Goal: Task Accomplishment & Management: Manage account settings

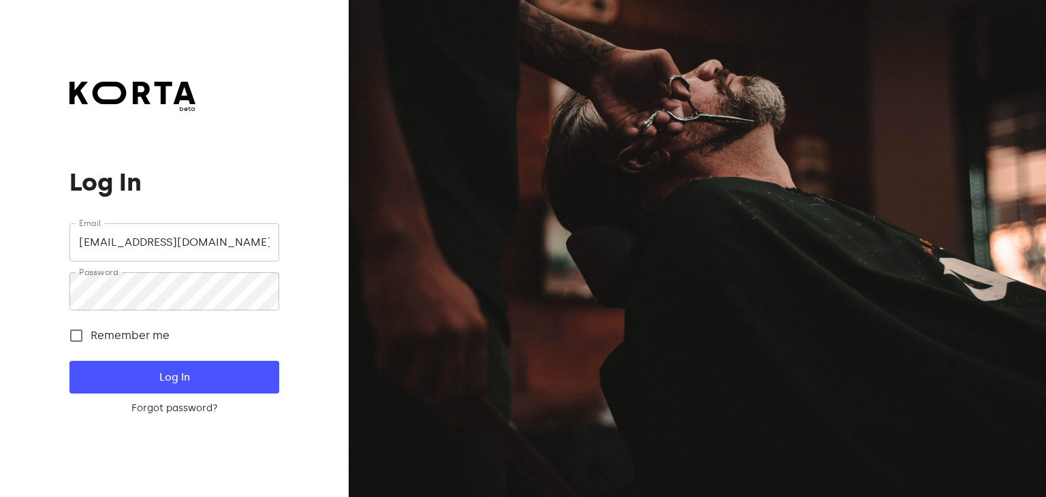
click at [227, 249] on input "outlet8casa@outlook.com" at bounding box center [173, 242] width 209 height 38
type input "o"
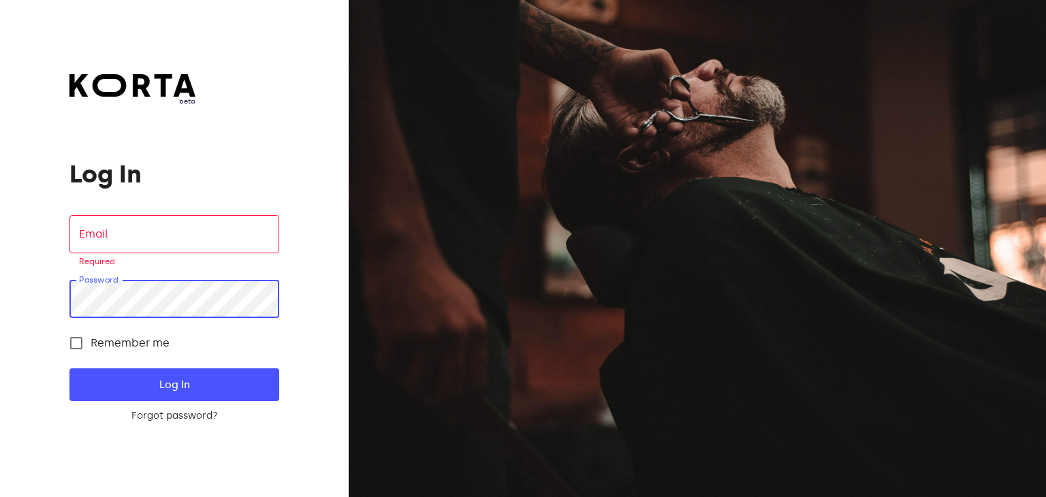
click at [278, 127] on div "beta Log In Email Email Required Password Password Remember me Log In Forgot pa…" at bounding box center [173, 248] width 209 height 349
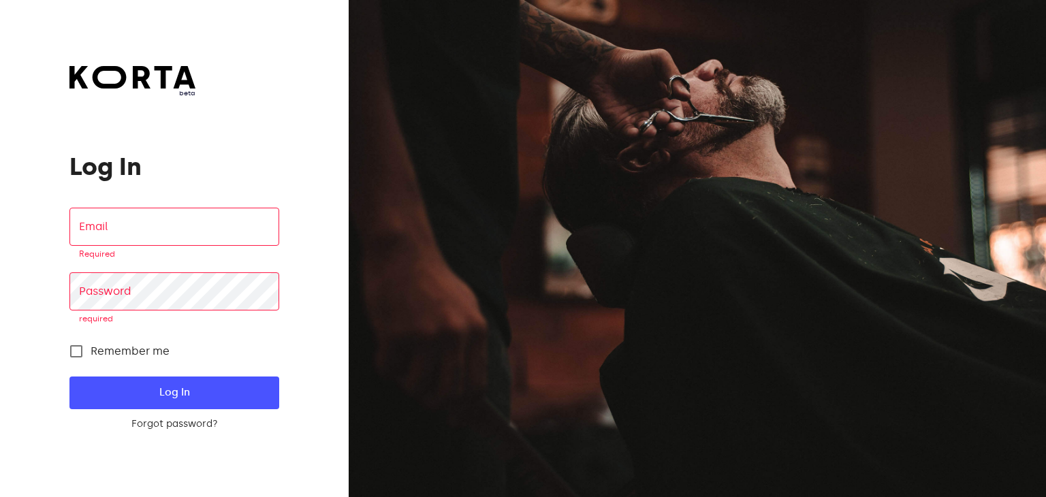
click at [219, 230] on input "email" at bounding box center [173, 227] width 209 height 38
click at [161, 219] on input "email" at bounding box center [173, 227] width 209 height 38
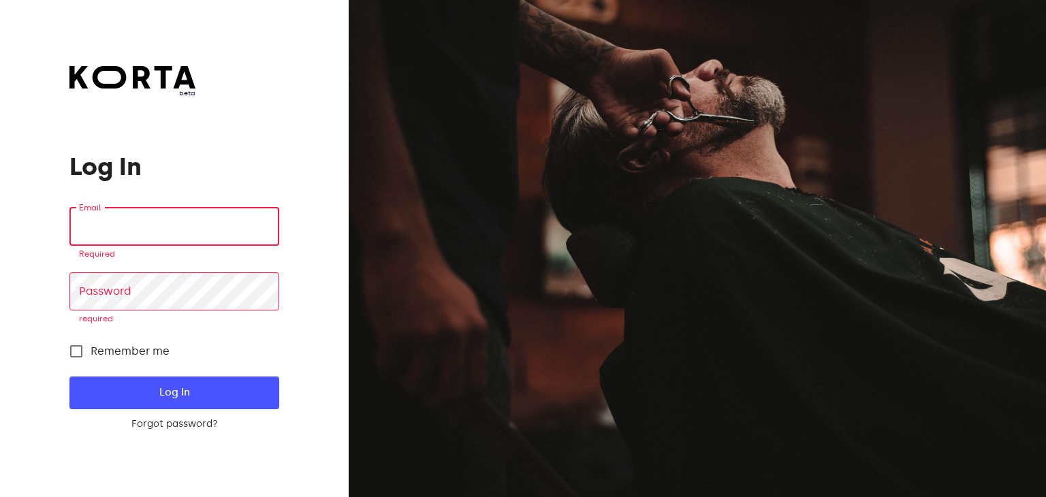
click at [161, 219] on input "email" at bounding box center [173, 227] width 209 height 38
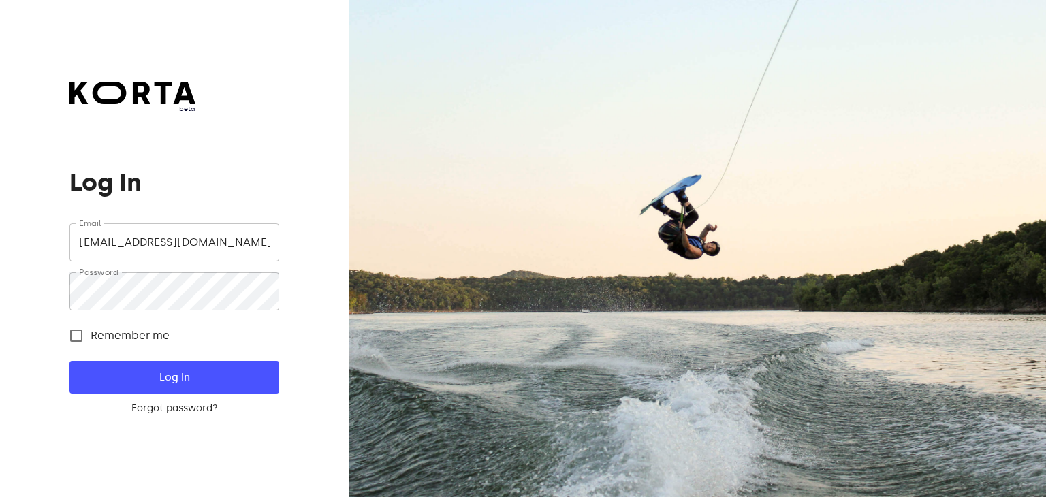
click at [190, 243] on input "[EMAIL_ADDRESS][DOMAIN_NAME]" at bounding box center [173, 242] width 209 height 38
click at [229, 247] on input "[EMAIL_ADDRESS][DOMAIN_NAME]" at bounding box center [173, 242] width 209 height 38
type input "o"
type input "cdp.vilniausoutlet8@casadellapasta.lt"
click at [114, 371] on span "Log In" at bounding box center [174, 377] width 166 height 18
